Goal: Navigation & Orientation: Find specific page/section

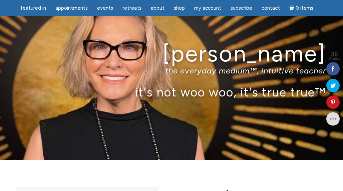
scroll to position [22, 0]
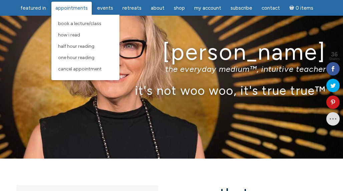
click at [67, 9] on span "Appointments" at bounding box center [71, 8] width 32 height 6
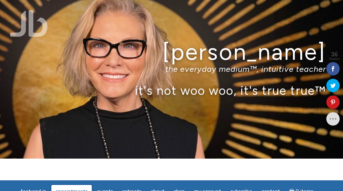
scroll to position [0, 0]
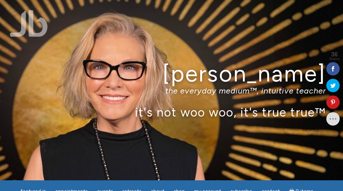
click at [91, 77] on h1 "[PERSON_NAME]" at bounding box center [171, 73] width 308 height 25
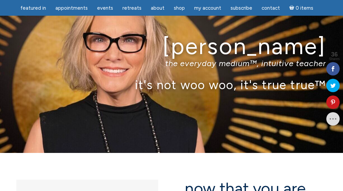
scroll to position [26, 0]
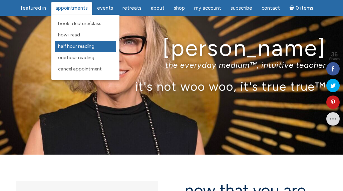
click at [80, 46] on span "Half Hour Reading" at bounding box center [76, 46] width 36 height 6
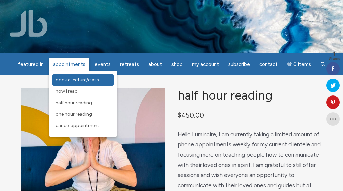
click at [83, 78] on span "Book a Lecture/Class" at bounding box center [77, 80] width 43 height 6
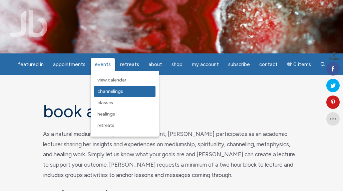
click at [113, 90] on span "Channelings" at bounding box center [110, 91] width 26 height 6
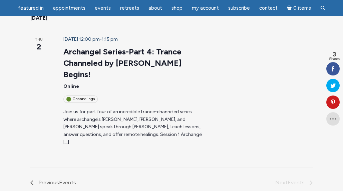
scroll to position [118, 0]
click at [152, 100] on section "1 event found. Today Upcoming Upcoming Select date. 2025-09-21 October 2025 Thu…" at bounding box center [171, 106] width 310 height 234
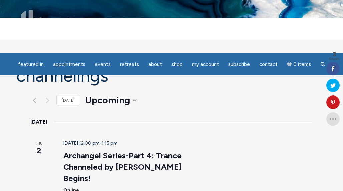
scroll to position [0, 0]
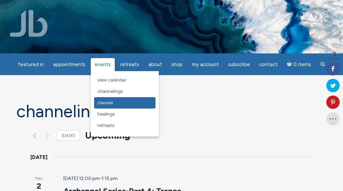
click at [109, 99] on link "Classes" at bounding box center [124, 102] width 61 height 11
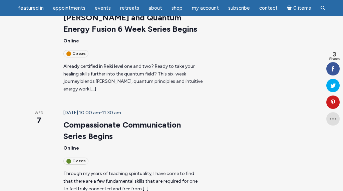
scroll to position [475, 0]
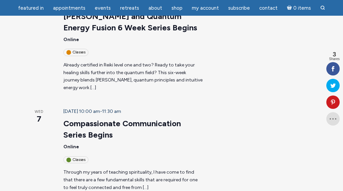
click at [108, 99] on div "October 2025 Thu 2 October 2 @ 12:00 pm - 1:15 pm Archangel Series-Part 4: Tran…" at bounding box center [171, 31] width 282 height 750
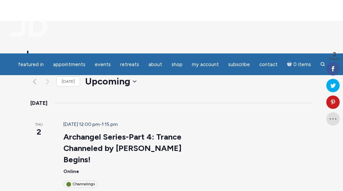
scroll to position [0, 0]
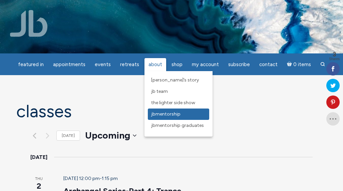
click at [160, 114] on span "JBMentorship" at bounding box center [165, 114] width 29 height 6
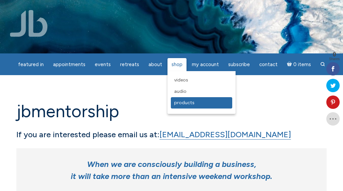
click at [182, 101] on span "Products" at bounding box center [184, 103] width 20 height 6
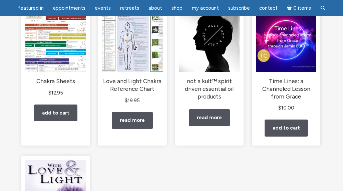
scroll to position [104, 0]
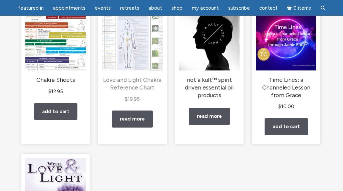
click at [145, 103] on span "$ 19.95" at bounding box center [132, 99] width 60 height 8
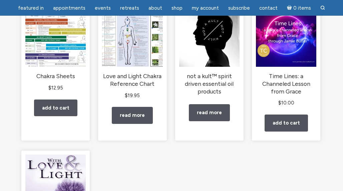
scroll to position [106, 0]
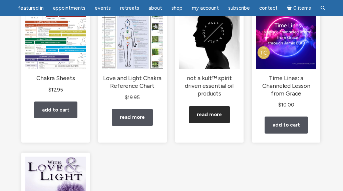
click at [210, 119] on link "Read more" at bounding box center [209, 114] width 41 height 17
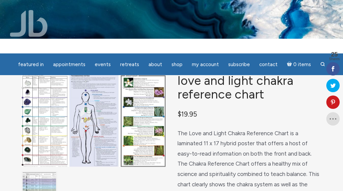
scroll to position [17, 0]
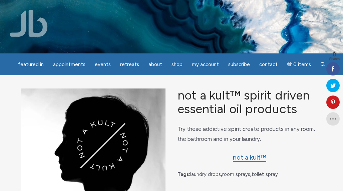
click at [67, 24] on img at bounding box center [171, 26] width 343 height 228
